Goal: Register for event/course

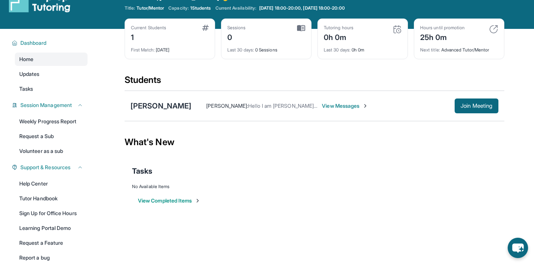
scroll to position [15, 0]
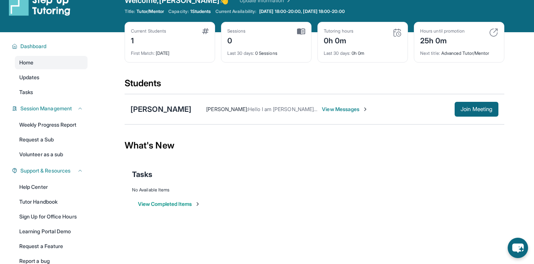
click at [322, 110] on span "View Messages" at bounding box center [345, 109] width 46 height 7
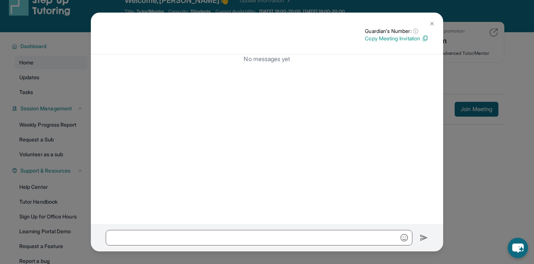
click at [277, 65] on div "No messages yet" at bounding box center [267, 139] width 352 height 169
click at [428, 23] on button at bounding box center [432, 23] width 15 height 15
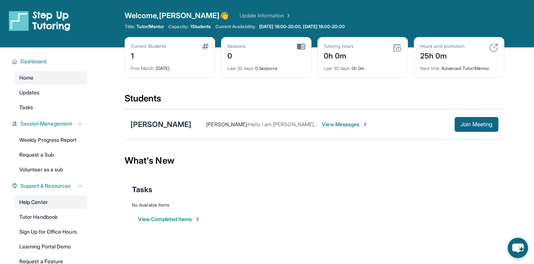
scroll to position [56, 0]
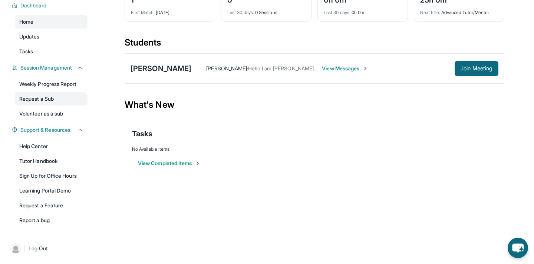
click at [75, 99] on link "Request a Sub" at bounding box center [51, 98] width 73 height 13
click at [327, 67] on span "View Messages" at bounding box center [345, 68] width 46 height 7
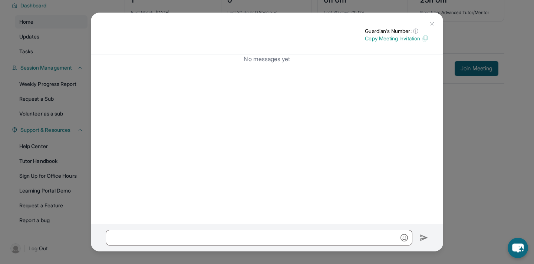
click at [433, 21] on img at bounding box center [432, 24] width 6 height 6
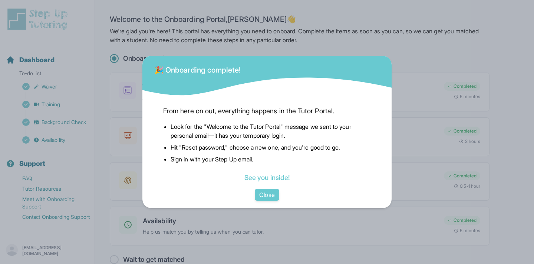
click at [415, 100] on div "🎉 Onboarding complete! From here on out, everything happens in the Tutor Portal…" at bounding box center [267, 132] width 534 height 264
click at [270, 193] on button "Close" at bounding box center [267, 195] width 24 height 12
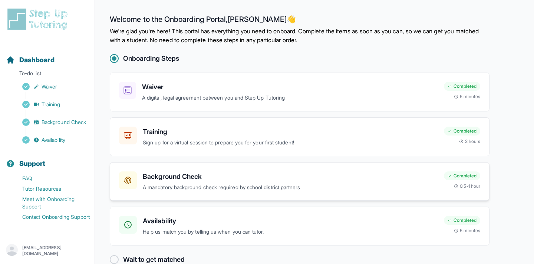
scroll to position [16, 0]
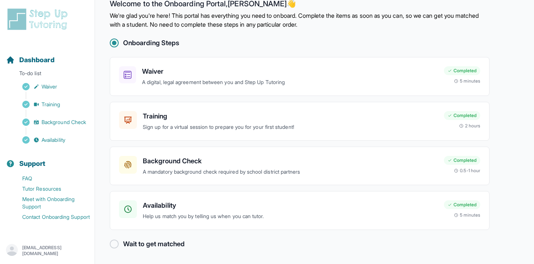
click at [115, 244] on div at bounding box center [114, 244] width 9 height 9
click at [138, 131] on div "Training Sign up for a virtual session to prepare you for your first student!" at bounding box center [278, 121] width 319 height 20
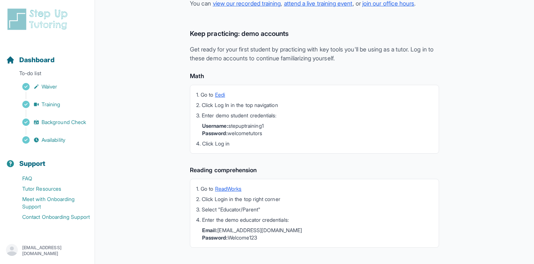
scroll to position [191, 0]
click at [231, 192] on link "ReadWorks" at bounding box center [228, 190] width 27 height 6
